Goal: Transaction & Acquisition: Purchase product/service

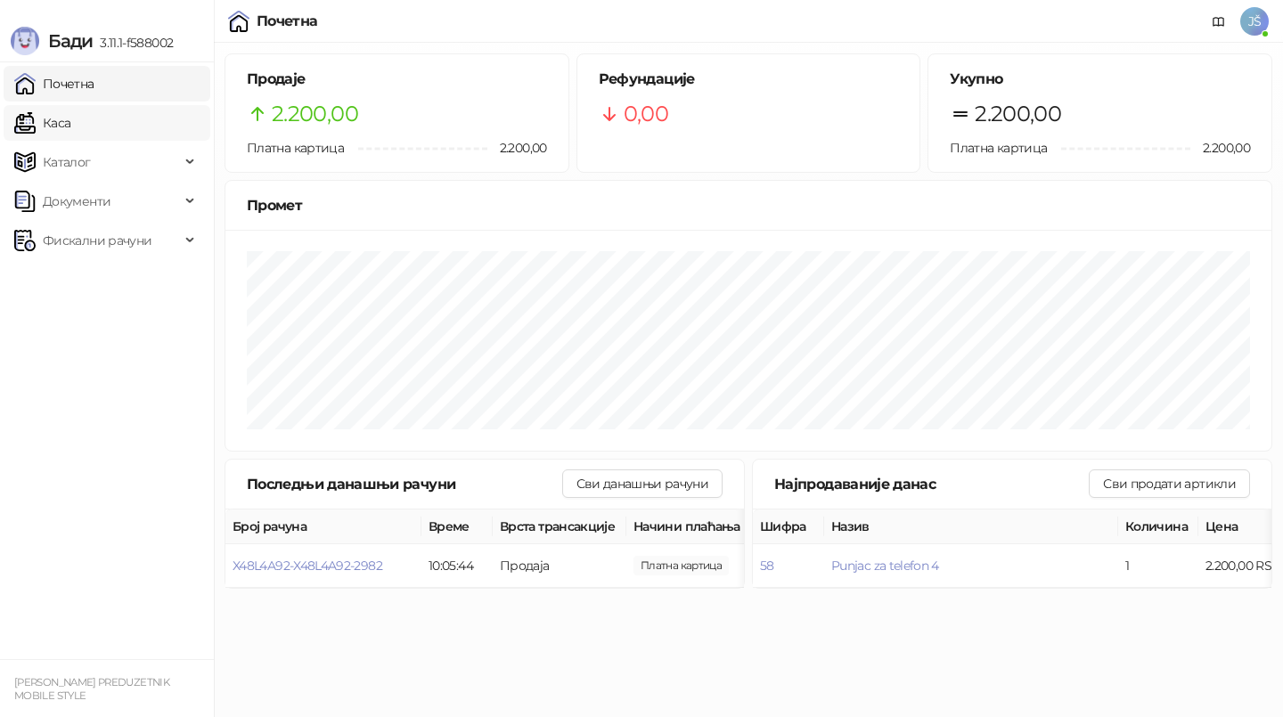
click at [51, 114] on link "Каса" at bounding box center [42, 123] width 56 height 36
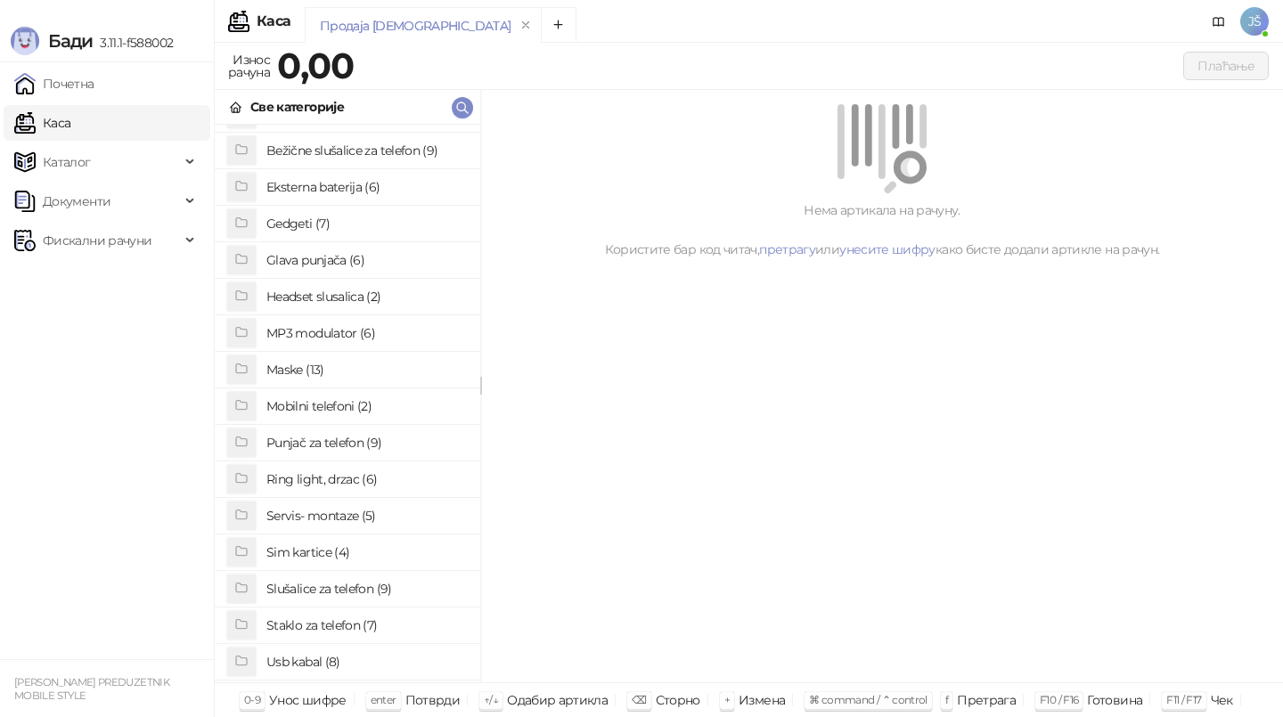
scroll to position [72, 0]
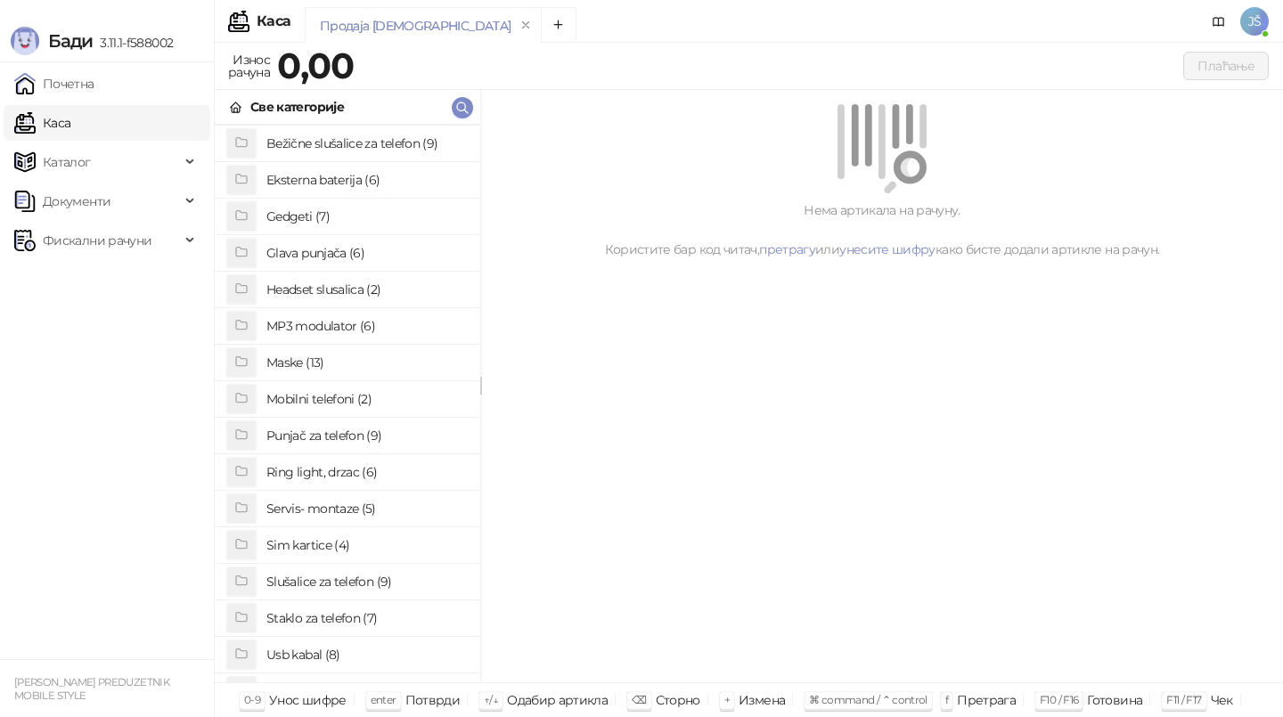
click at [322, 585] on h4 "Slušalice za telefon (9)" at bounding box center [366, 582] width 200 height 29
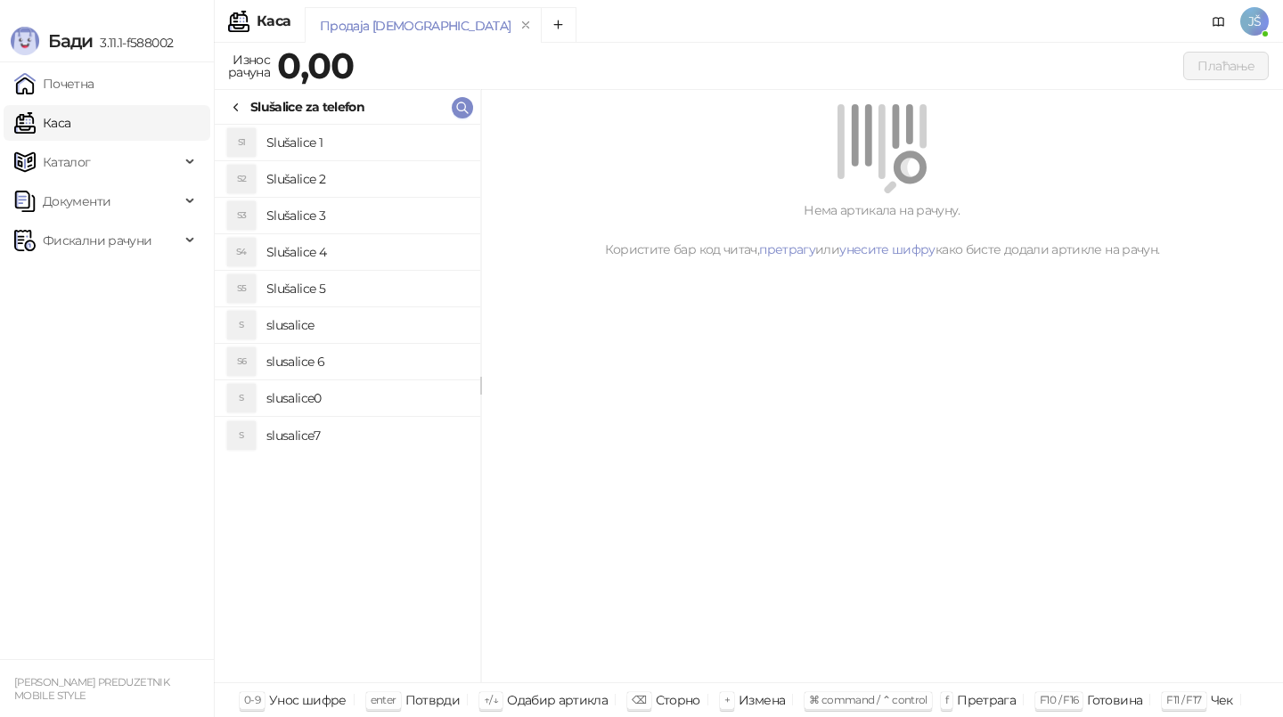
click at [325, 191] on h4 "Slušalice 2" at bounding box center [366, 179] width 200 height 29
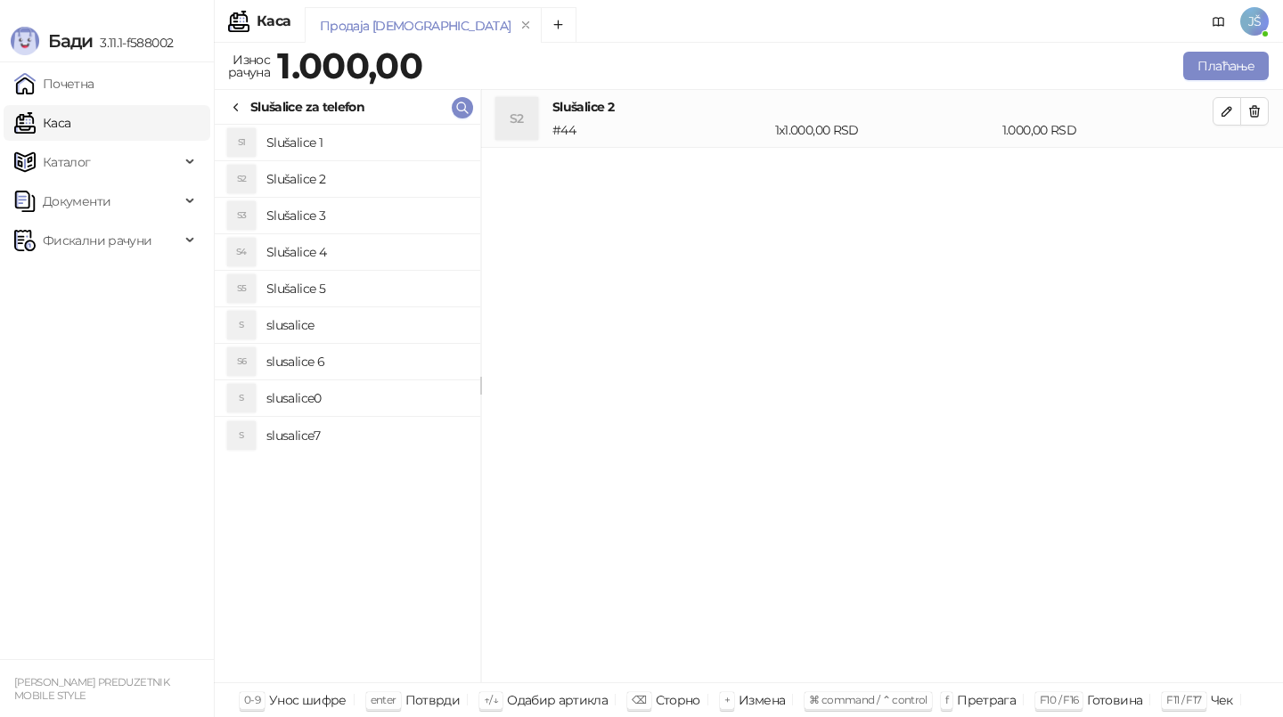
click at [338, 220] on h4 "Slušalice 3" at bounding box center [366, 215] width 200 height 29
click at [1262, 114] on button "button" at bounding box center [1254, 111] width 29 height 29
click at [1219, 69] on button "Плаћање" at bounding box center [1226, 66] width 86 height 29
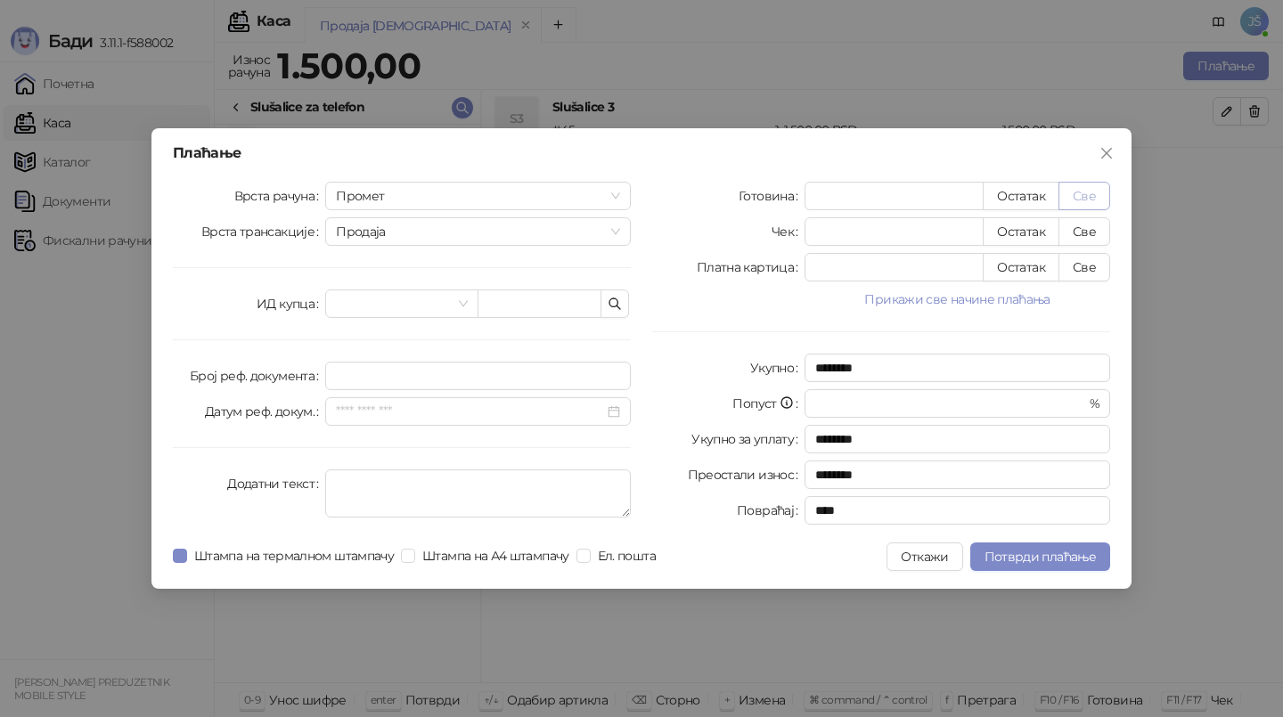
click at [1091, 193] on button "Све" at bounding box center [1084, 196] width 52 height 29
type input "****"
click at [1025, 562] on span "Потврди плаћање" at bounding box center [1039, 557] width 111 height 16
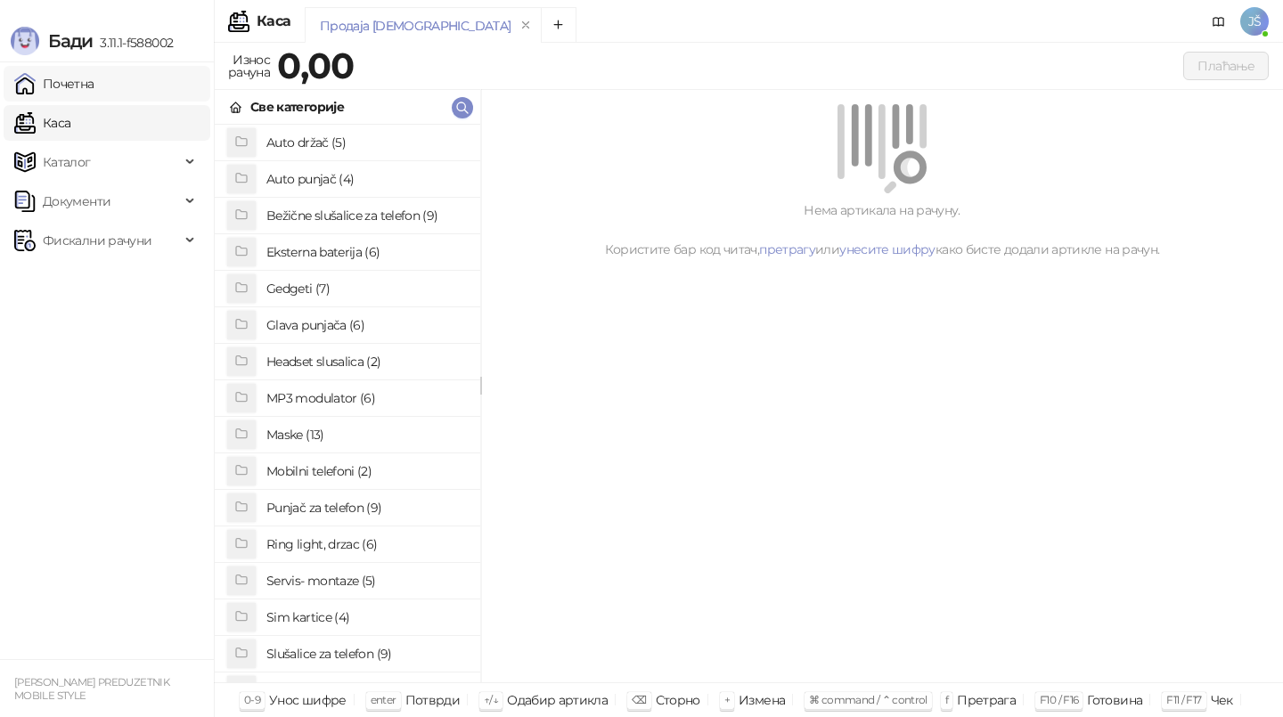
click at [94, 85] on link "Почетна" at bounding box center [54, 84] width 80 height 36
